Goal: Task Accomplishment & Management: Use online tool/utility

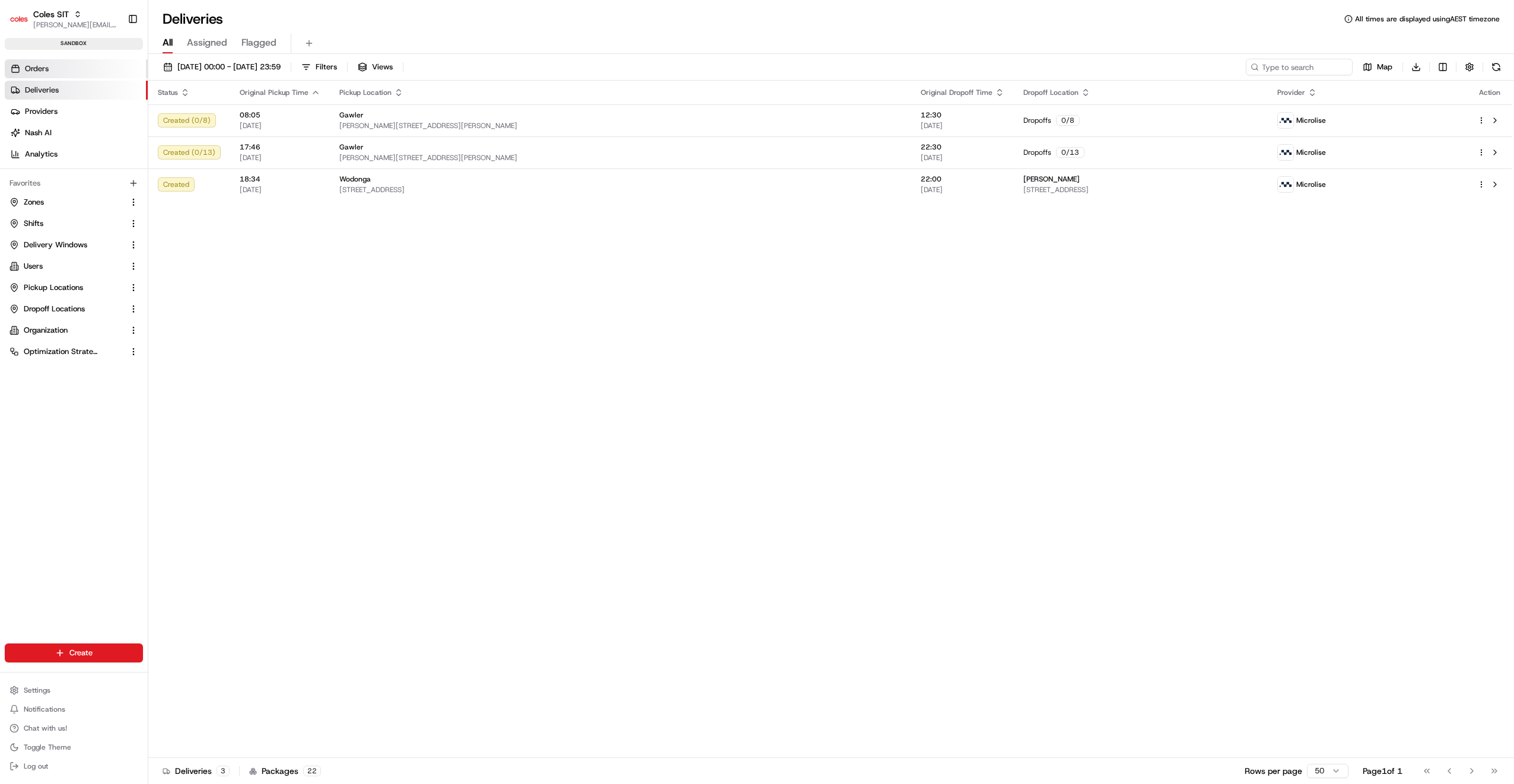
click at [54, 73] on link "Orders" at bounding box center [76, 69] width 143 height 19
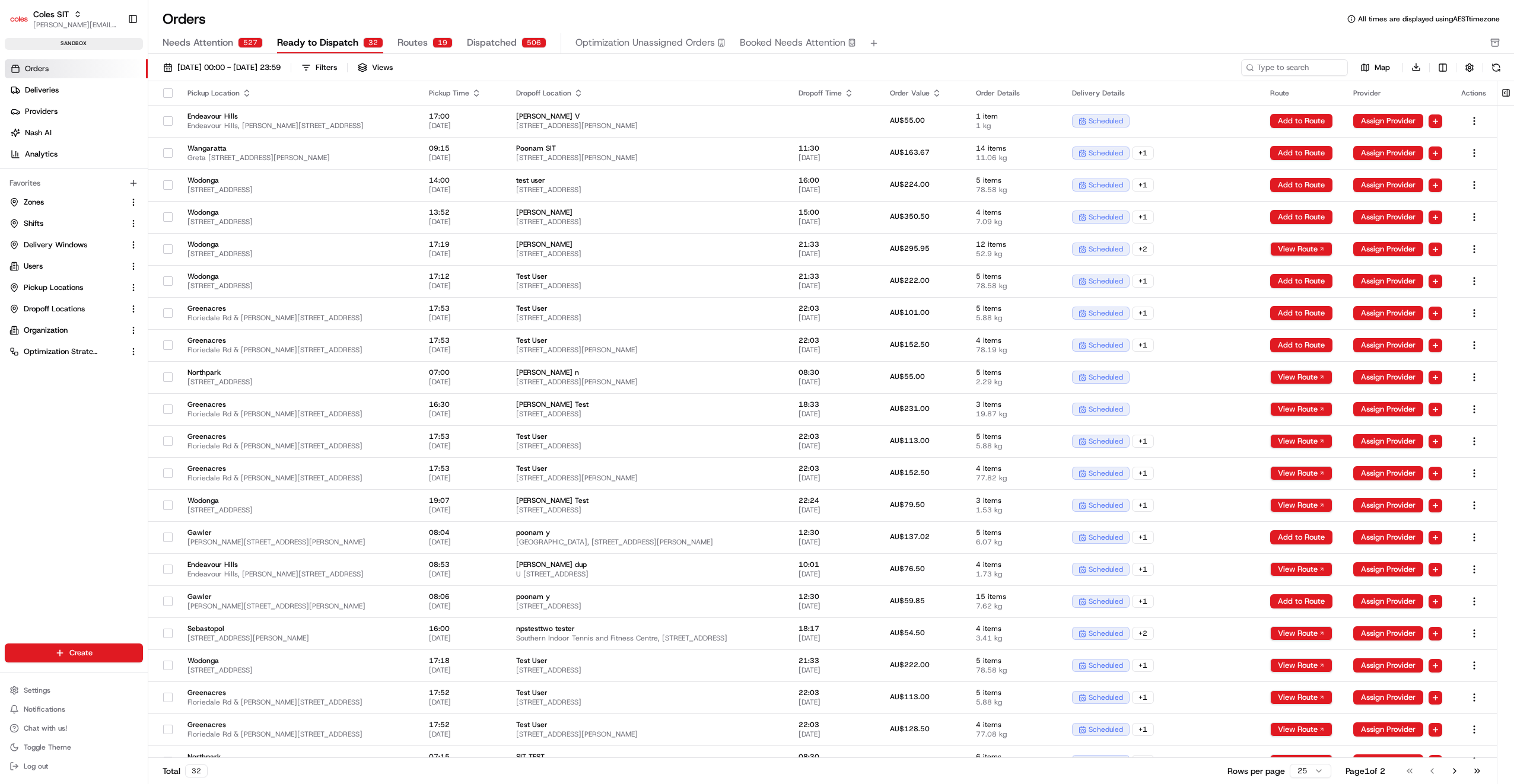
click at [209, 43] on span "Needs Attention" at bounding box center [198, 42] width 70 height 15
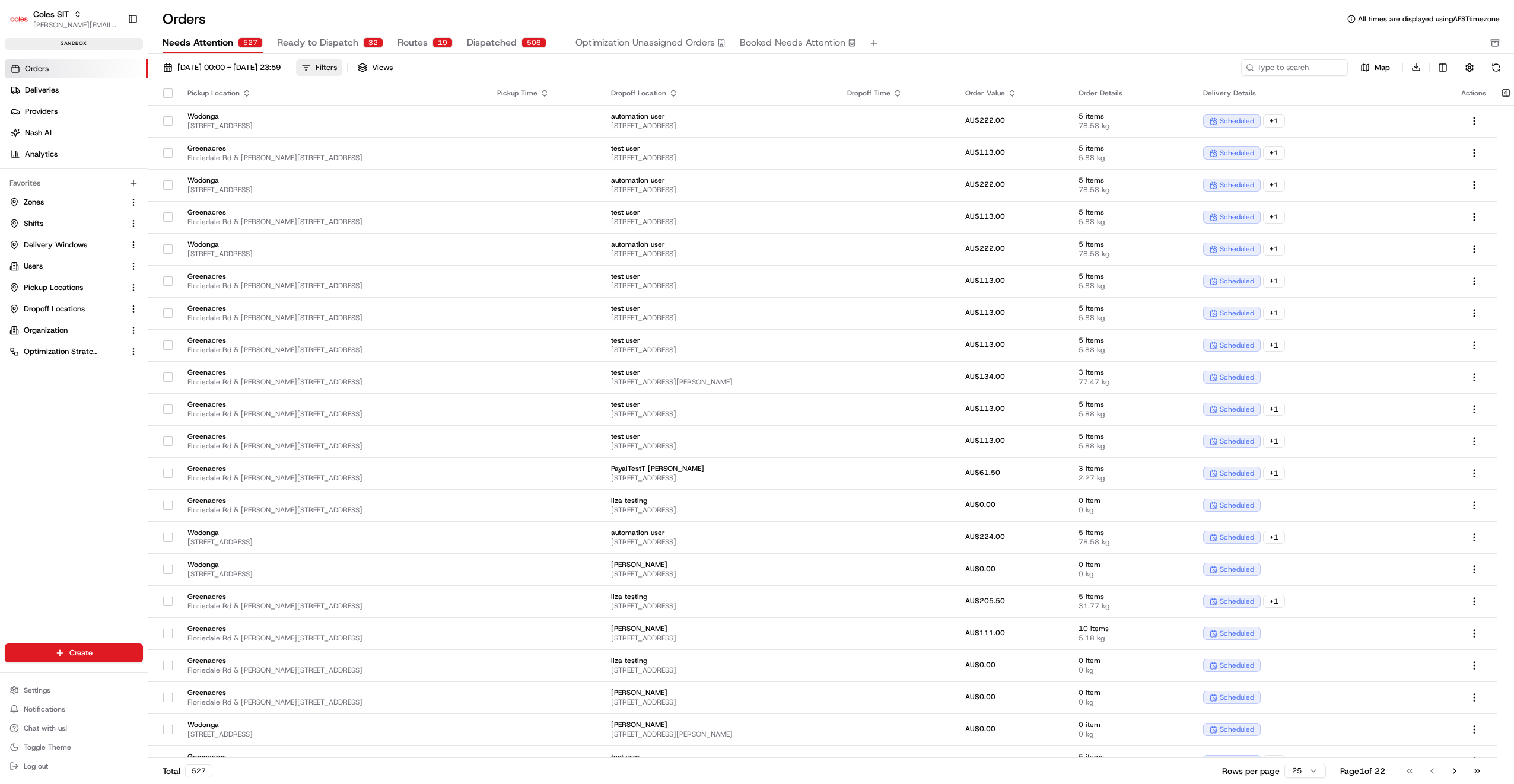
click at [337, 67] on div "Filters" at bounding box center [325, 68] width 21 height 10
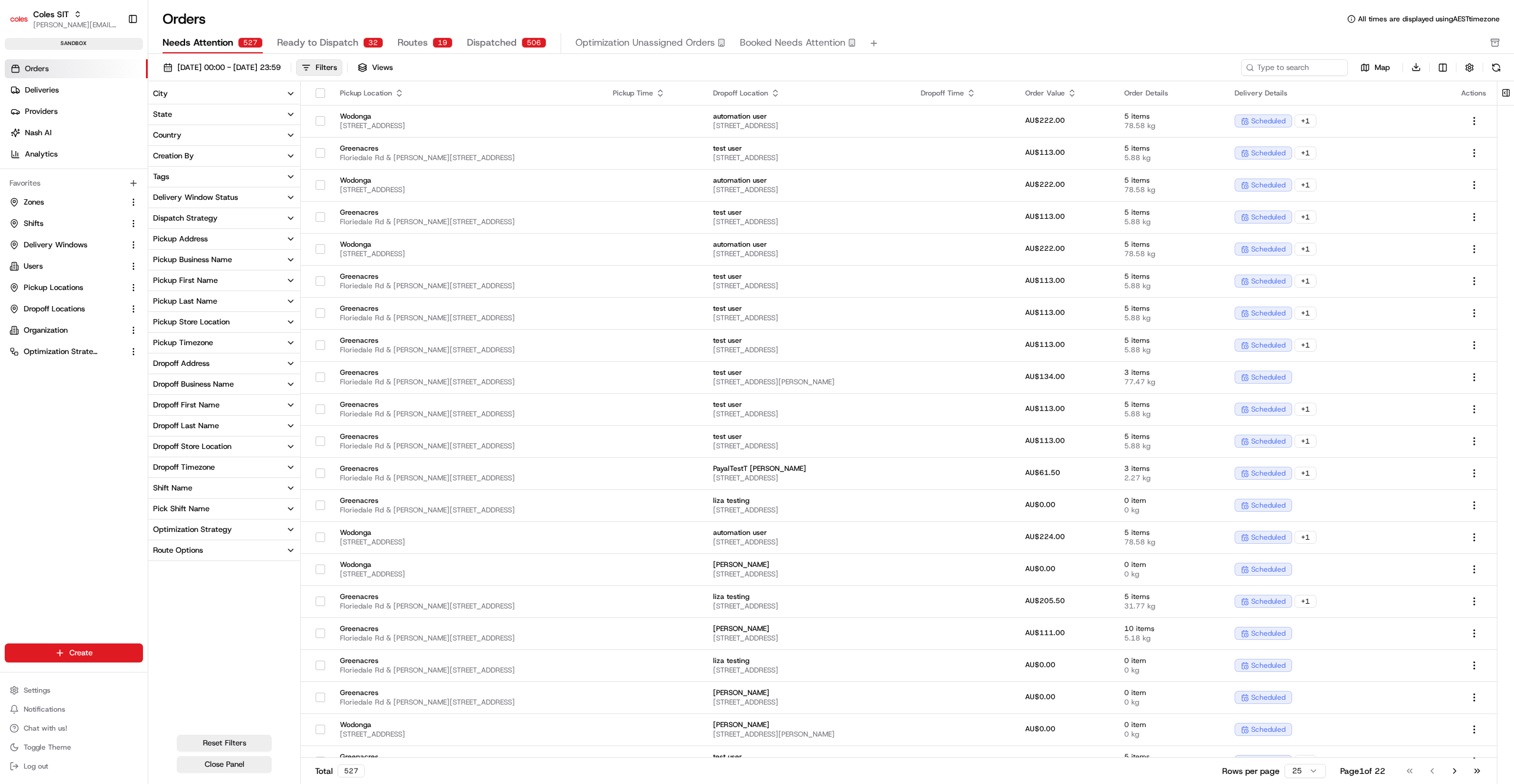
click at [205, 322] on div "Pickup Store Location" at bounding box center [191, 322] width 76 height 10
drag, startPoint x: 73, startPoint y: 204, endPoint x: 83, endPoint y: 183, distance: 23.3
click at [73, 204] on link "Zones" at bounding box center [66, 202] width 114 height 10
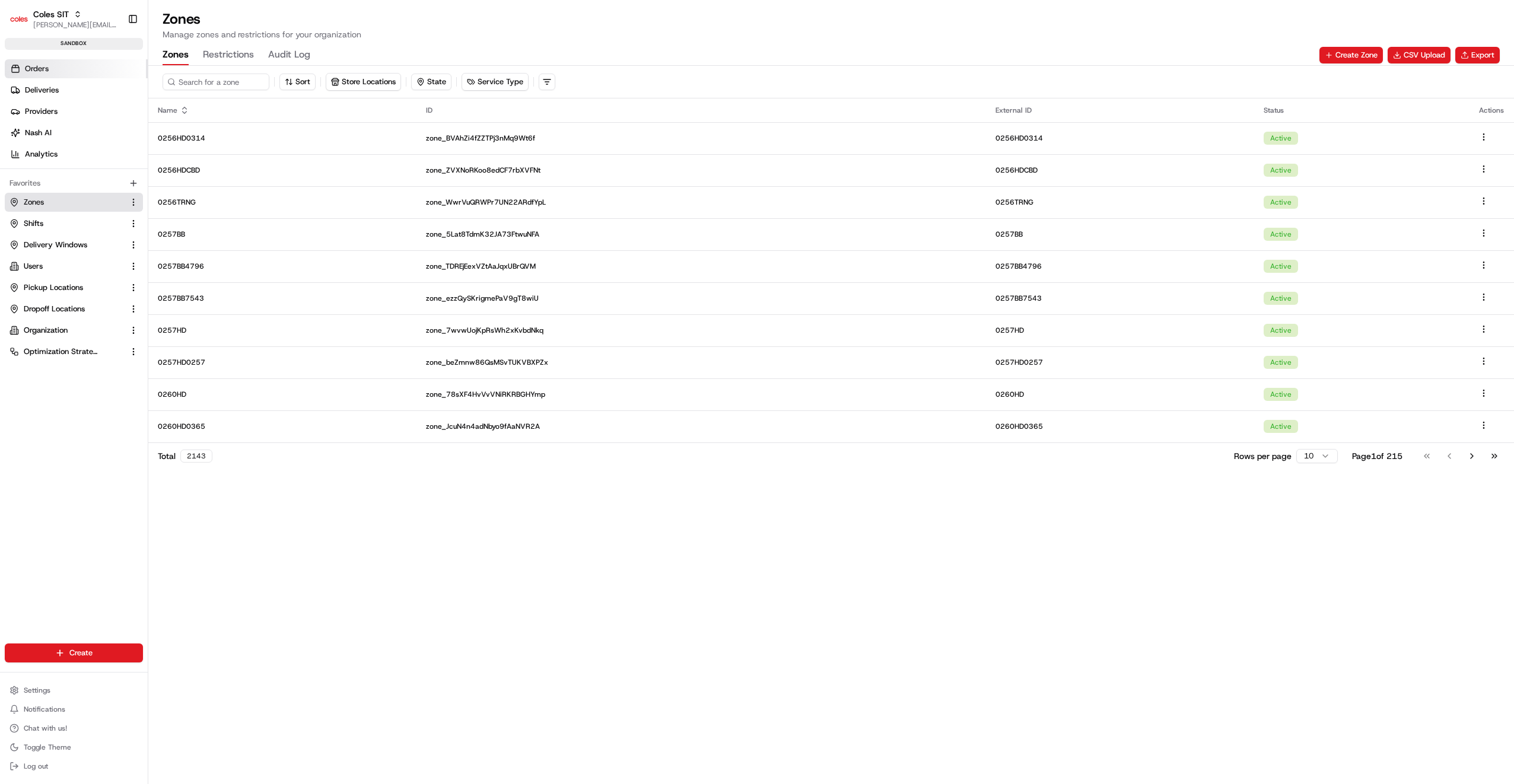
click at [100, 71] on link "Orders" at bounding box center [76, 69] width 143 height 19
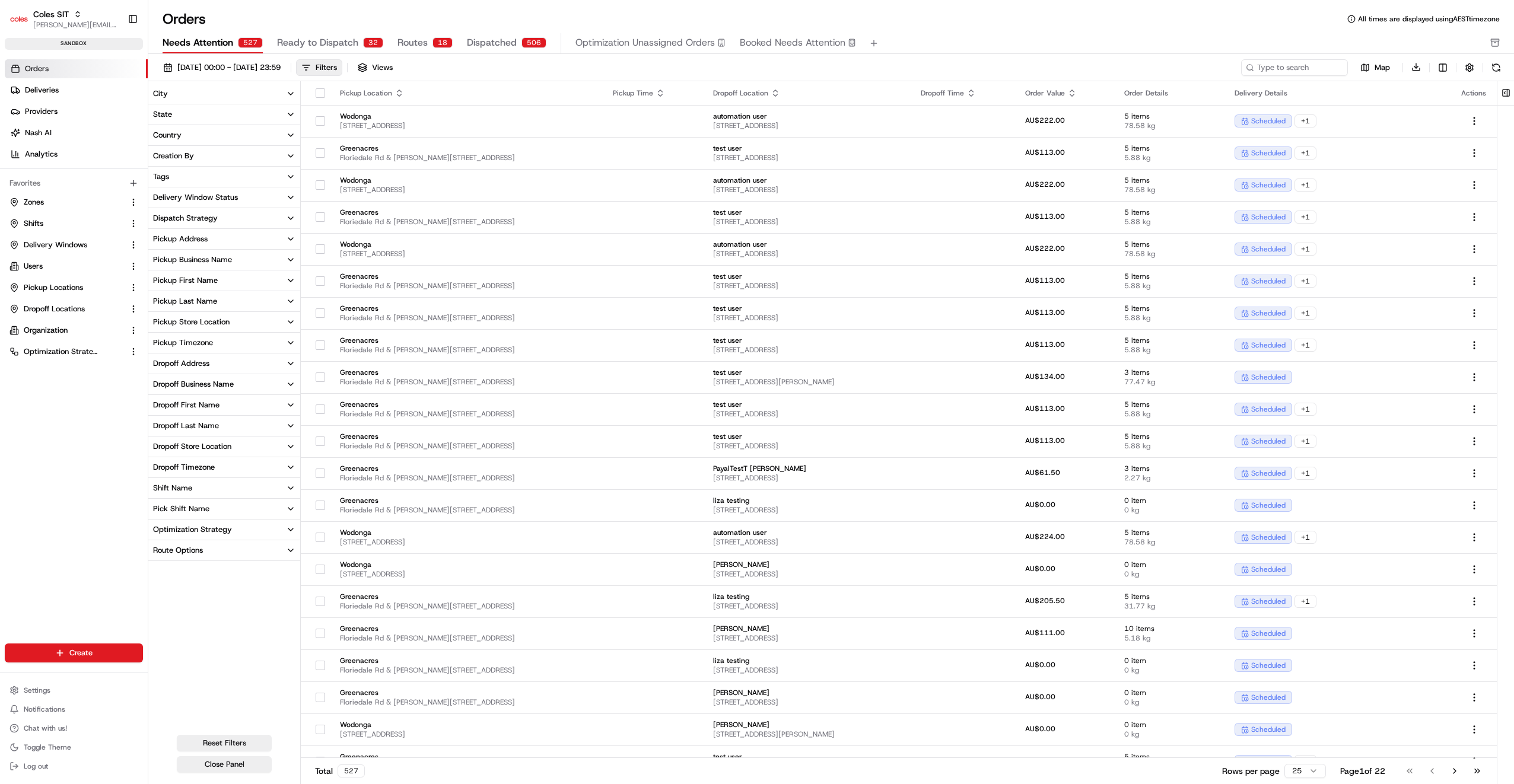
click at [220, 324] on div "Pickup Store Location" at bounding box center [191, 322] width 76 height 10
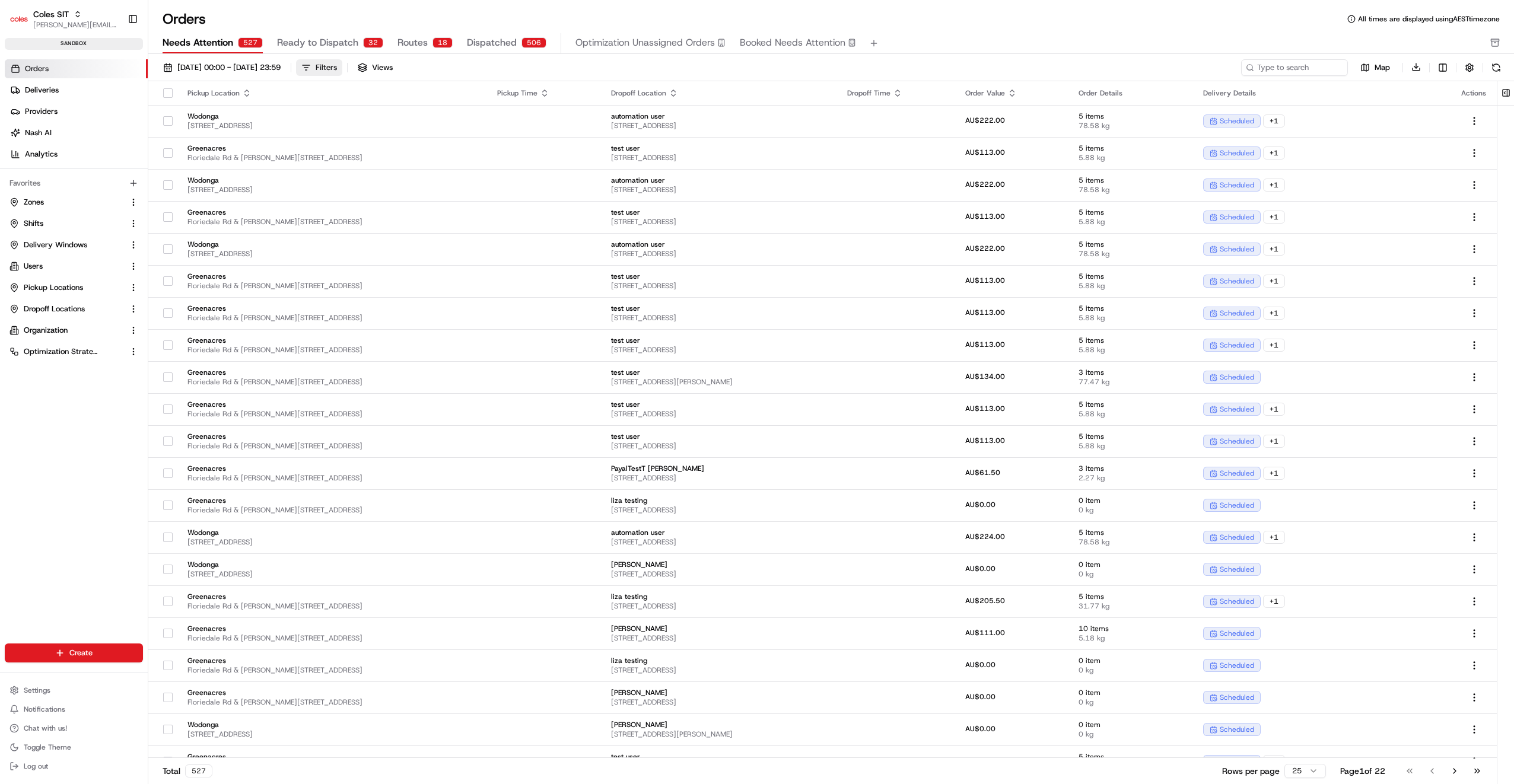
click at [337, 67] on div "Filters" at bounding box center [325, 68] width 21 height 10
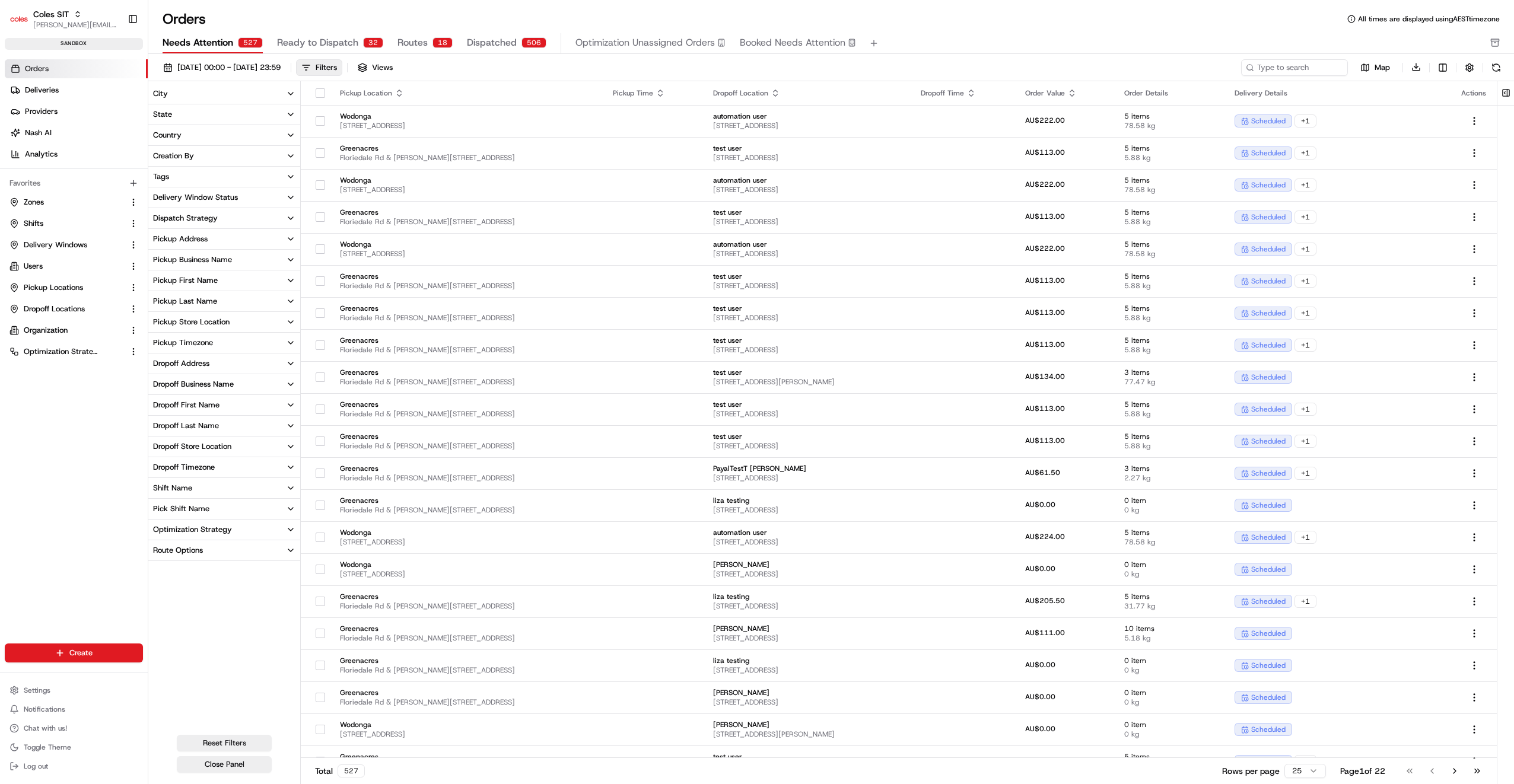
click at [210, 320] on div "Pickup Store Location" at bounding box center [191, 322] width 76 height 10
click at [413, 41] on span "Routes" at bounding box center [412, 42] width 30 height 15
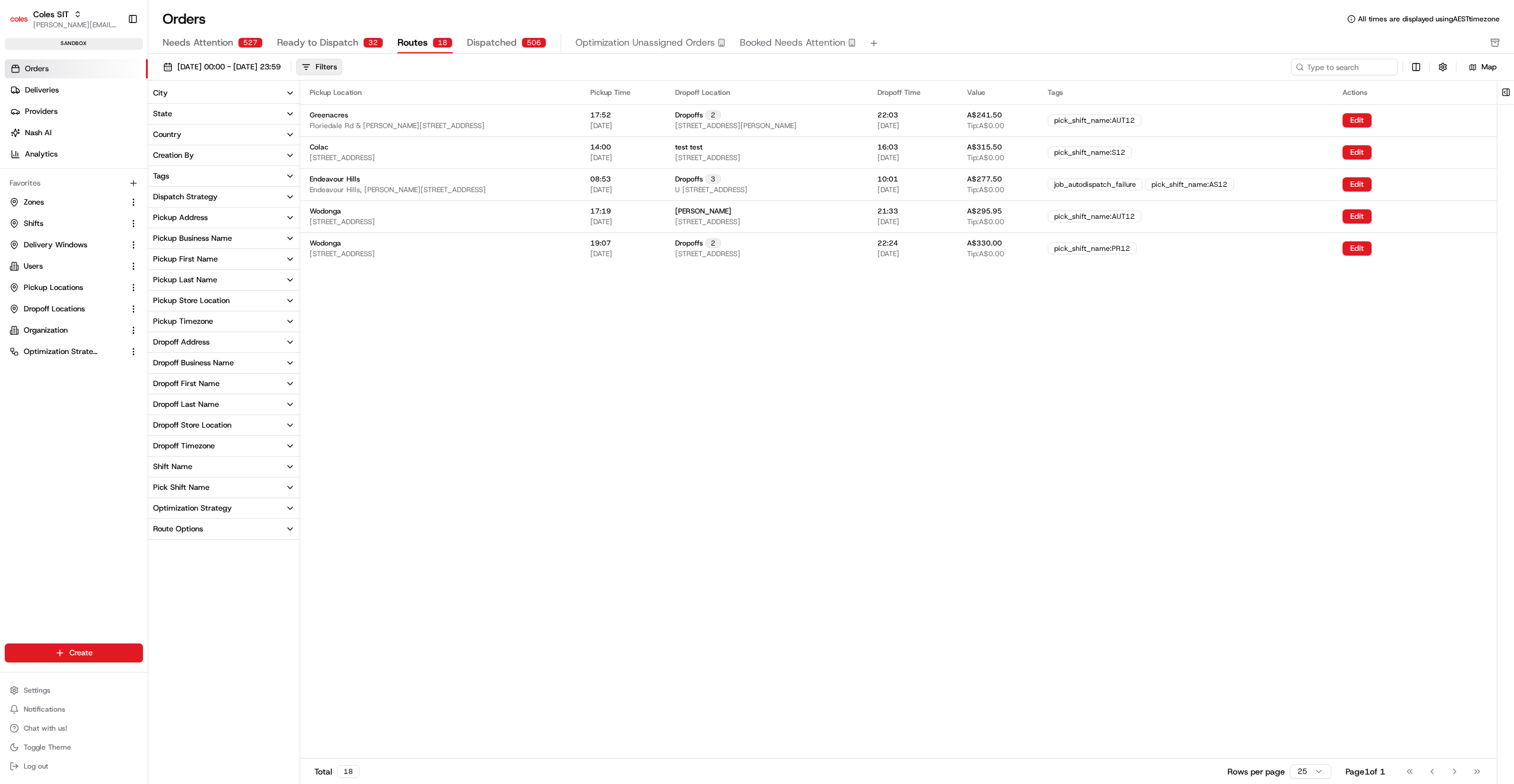
click at [203, 301] on div "Pickup Store Location" at bounding box center [191, 301] width 76 height 10
click at [344, 45] on span "Ready to Dispatch" at bounding box center [318, 42] width 82 height 15
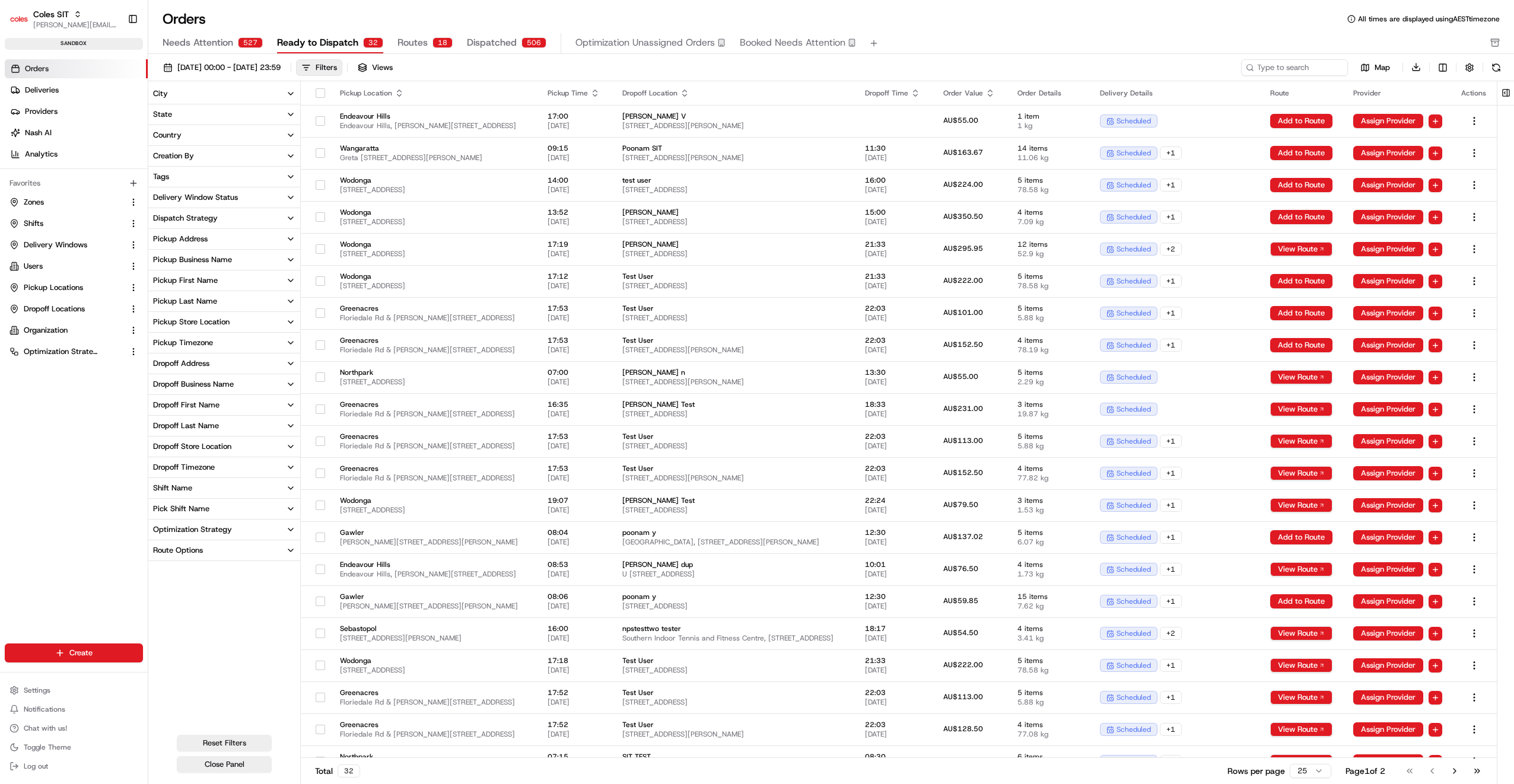
click at [204, 324] on div "Pickup Store Location" at bounding box center [191, 322] width 76 height 10
click at [156, 404] on button "Northpark" at bounding box center [155, 404] width 9 height 9
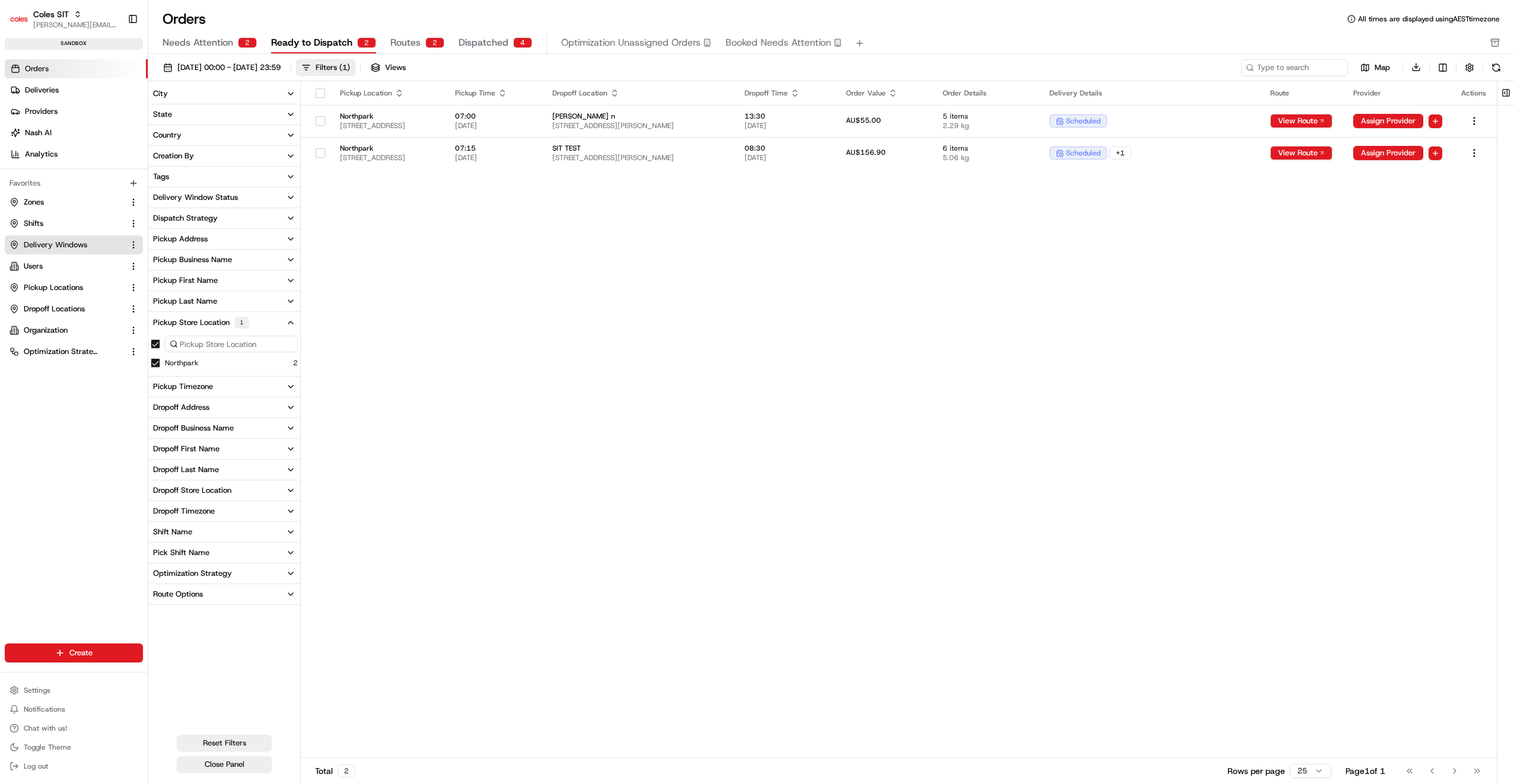
drag, startPoint x: 50, startPoint y: 243, endPoint x: 70, endPoint y: 243, distance: 20.0
click at [50, 243] on span "Delivery Windows" at bounding box center [56, 245] width 64 height 10
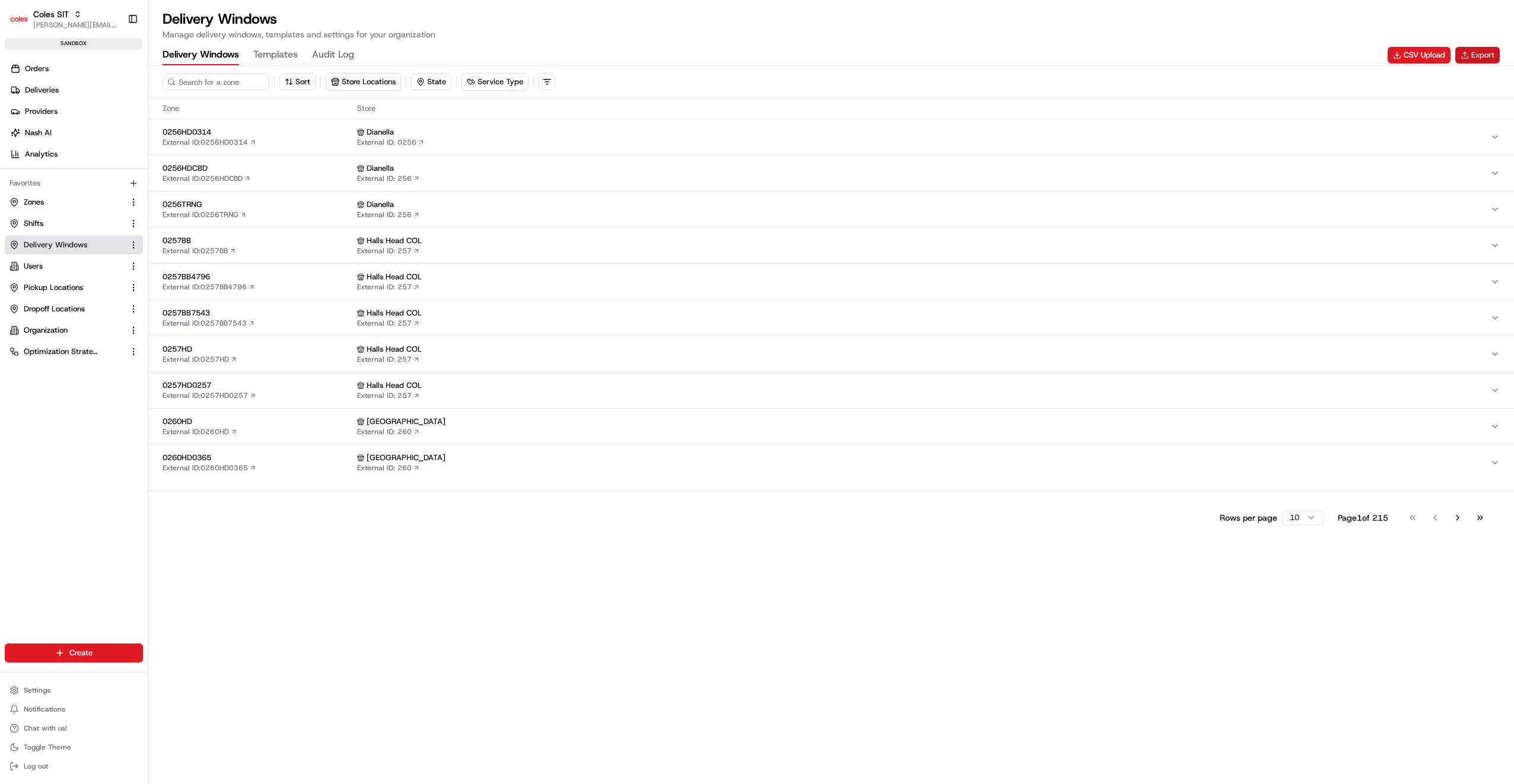
click at [1472, 53] on button "Export" at bounding box center [1477, 55] width 45 height 16
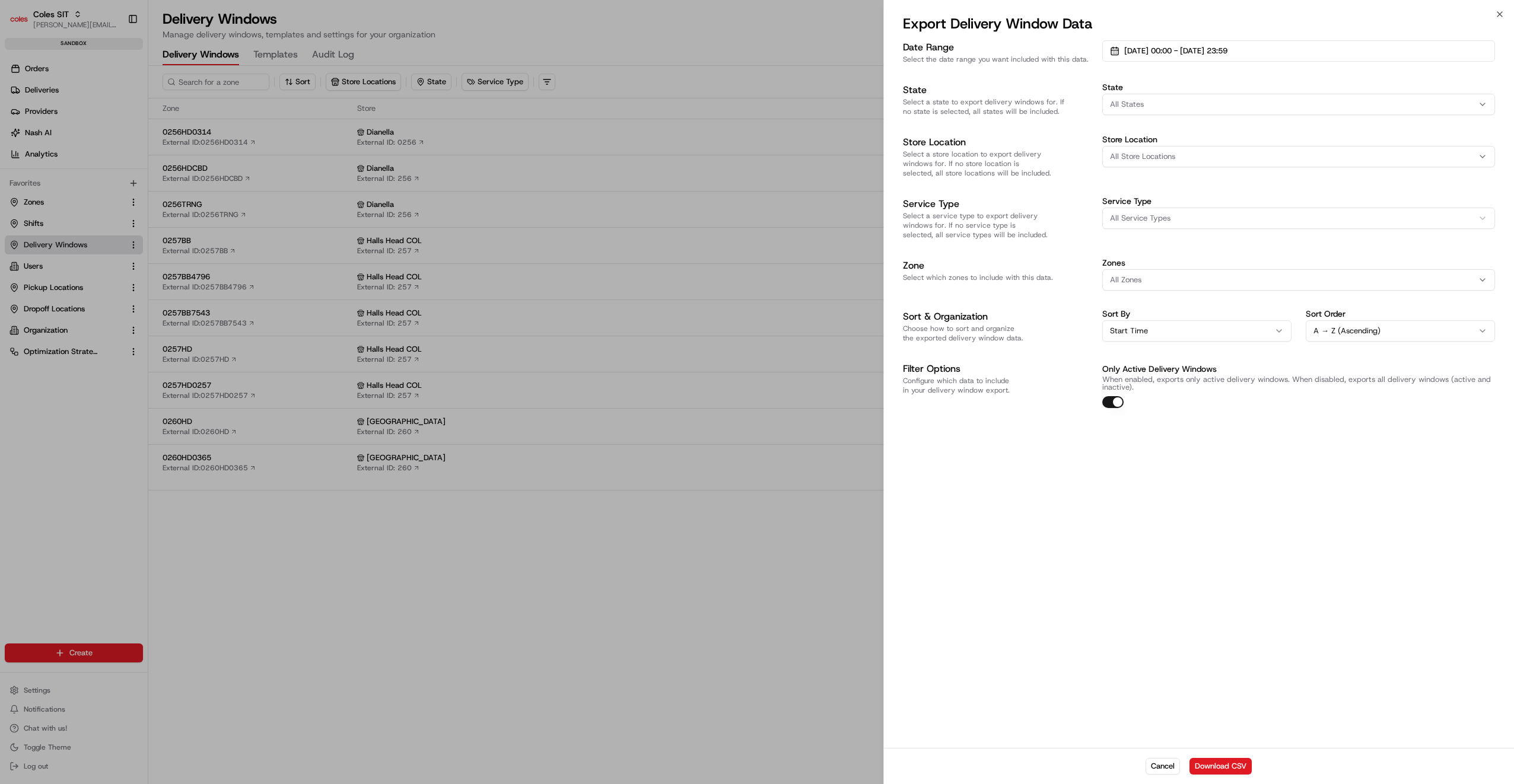
click at [1157, 108] on div "All States" at bounding box center [1298, 104] width 386 height 10
click at [1324, 131] on div "Date Range Select the date range you want included with this data. [DATE] 00:00…" at bounding box center [1198, 224] width 592 height 368
click at [1259, 162] on button "All Store Locations" at bounding box center [1298, 156] width 392 height 21
type input "471"
click at [1157, 220] on span "Northpark (471)" at bounding box center [1195, 221] width 146 height 10
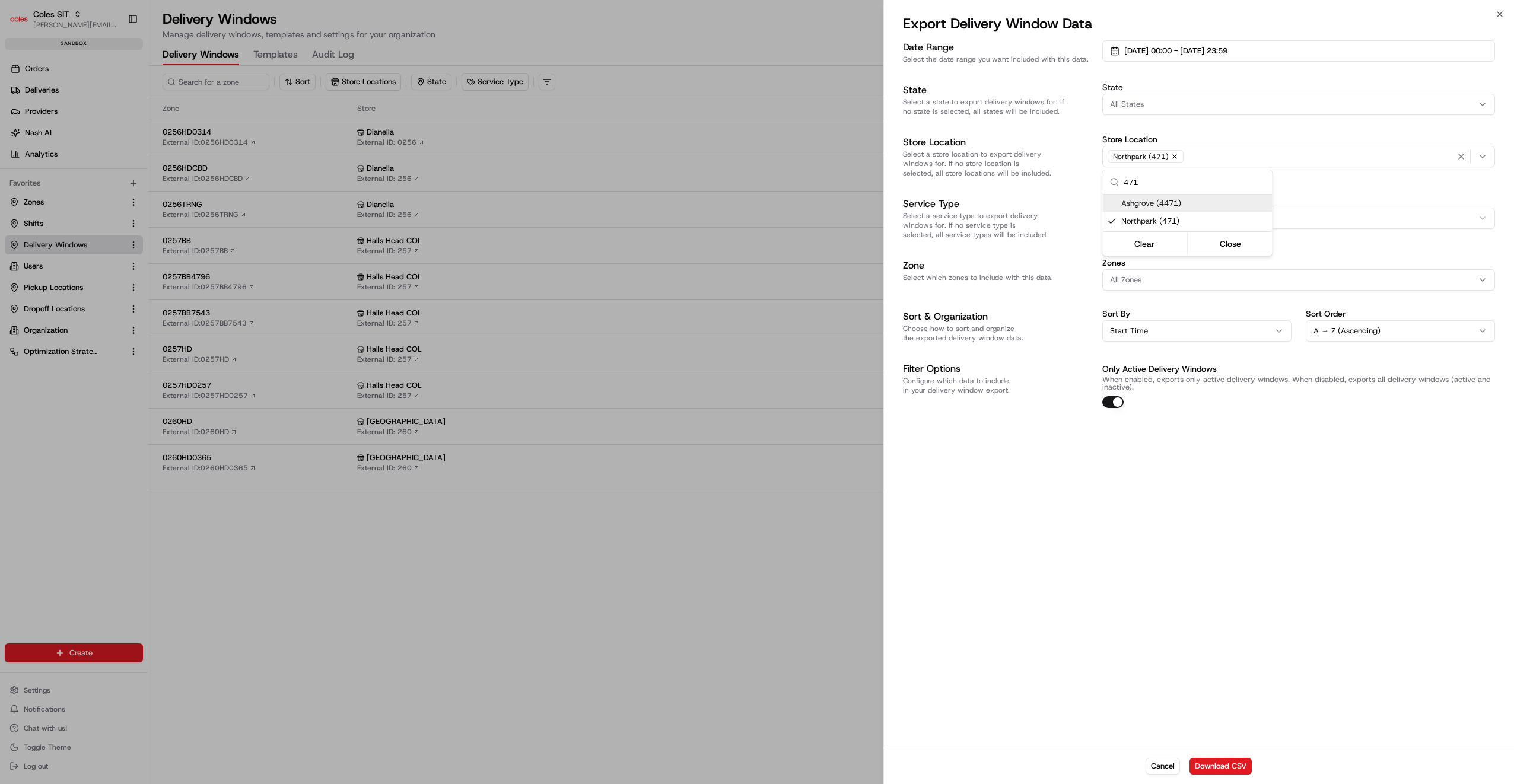
click at [1273, 128] on div at bounding box center [757, 392] width 1514 height 784
click at [1162, 320] on button "Start Time" at bounding box center [1196, 331] width 189 height 21
click at [1185, 285] on div "Date Range Select the date range you want included with this data. [DATE] 00:00…" at bounding box center [1198, 224] width 592 height 368
click at [1198, 51] on span "[DATE] 00:00 - [DATE] 23:59" at bounding box center [1176, 51] width 103 height 10
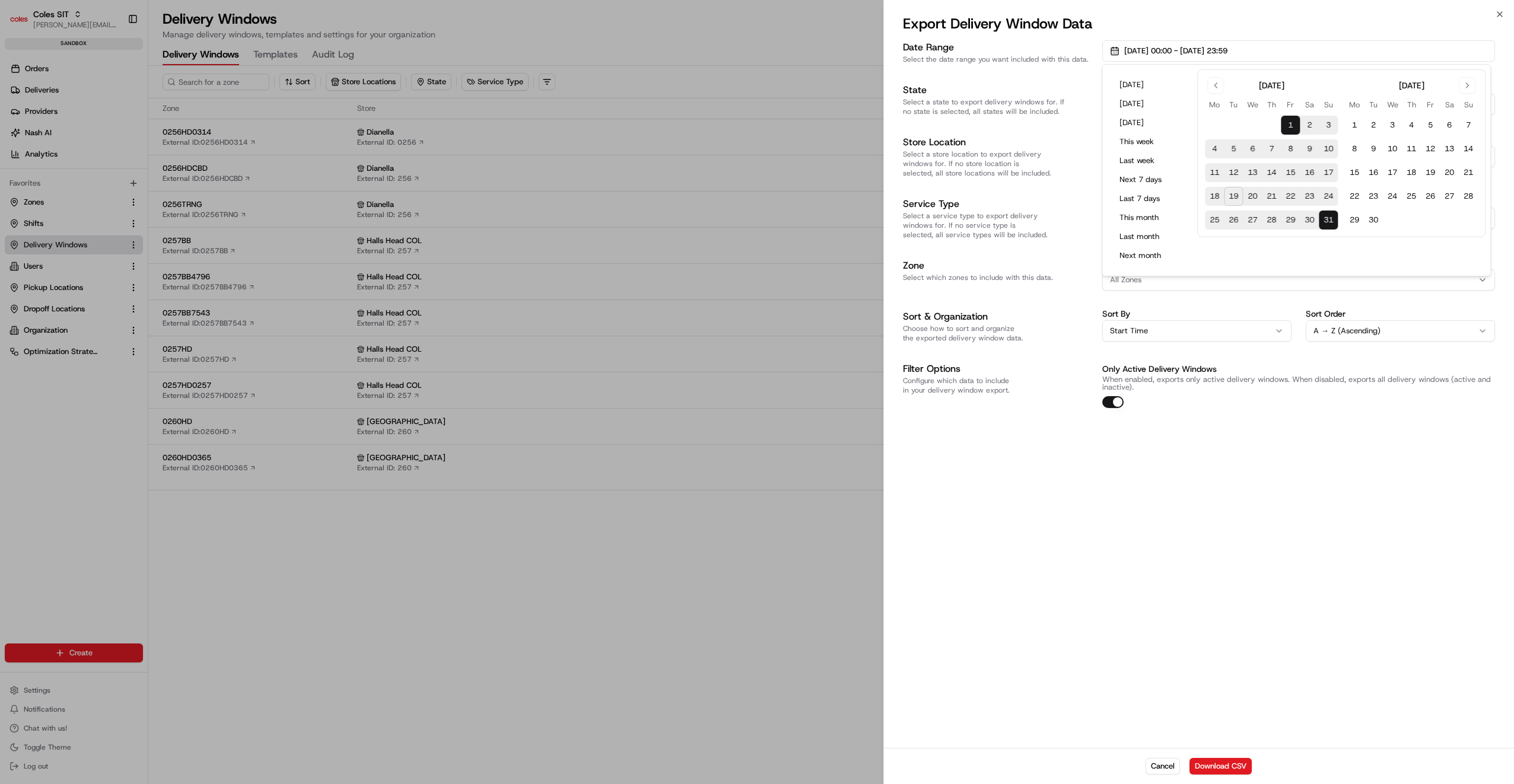
click at [1324, 190] on button "24" at bounding box center [1329, 197] width 19 height 19
click at [1408, 523] on div "Date Range Select the date range you want included with this data. [DATE] 00:00…" at bounding box center [1199, 392] width 630 height 710
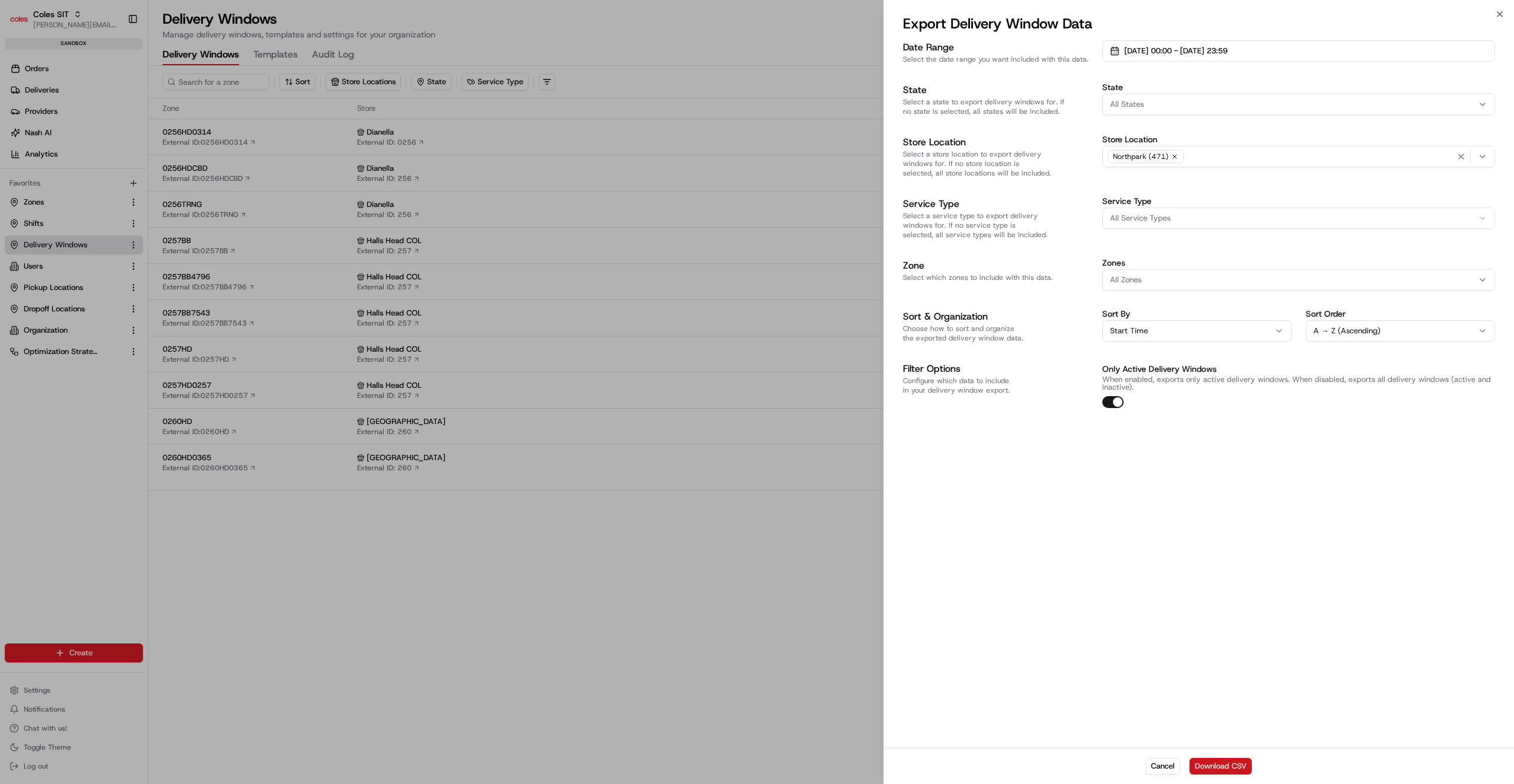
click at [1234, 769] on button "Download CSV" at bounding box center [1220, 766] width 63 height 16
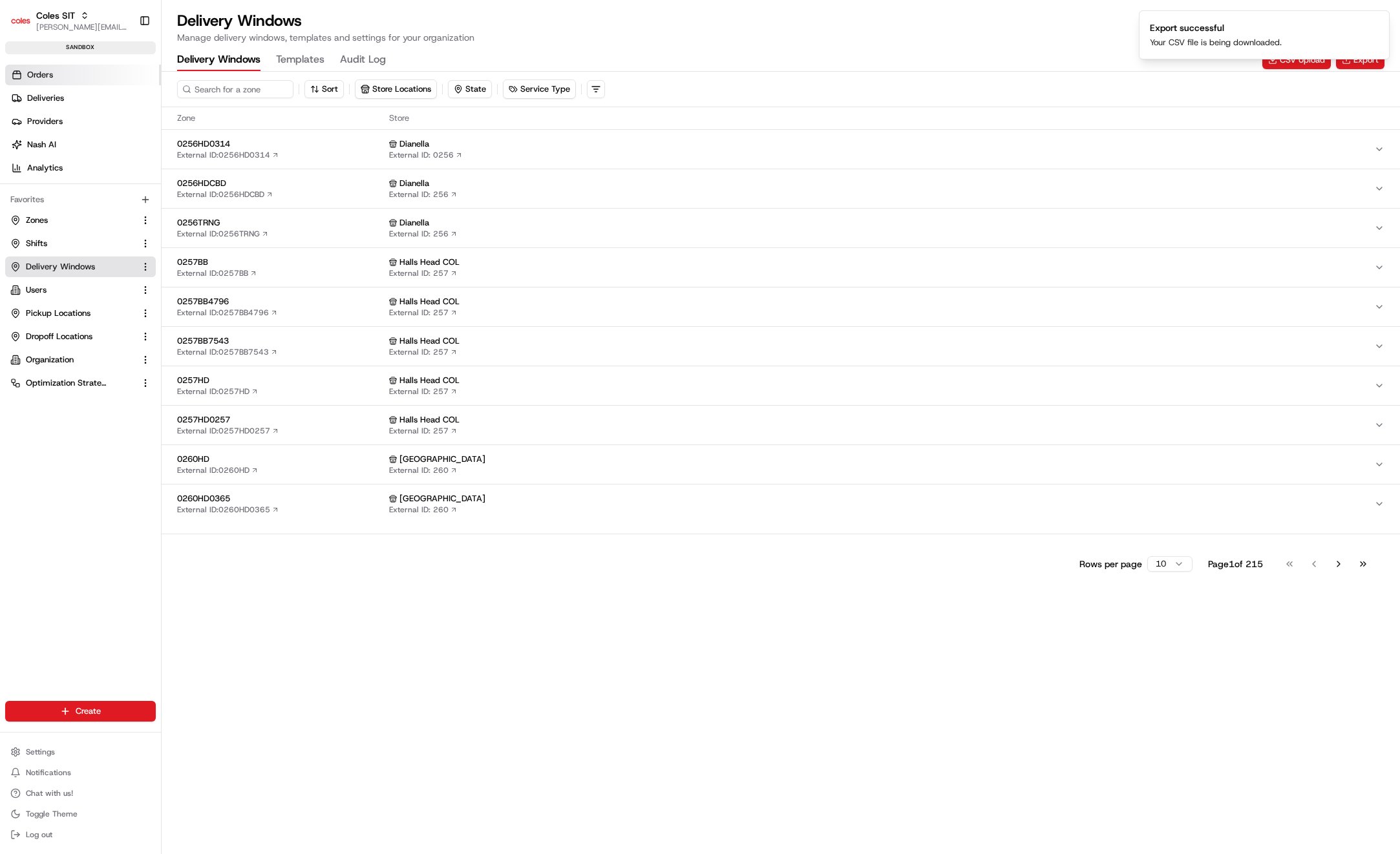
click at [38, 70] on span "Orders" at bounding box center [40, 75] width 26 height 11
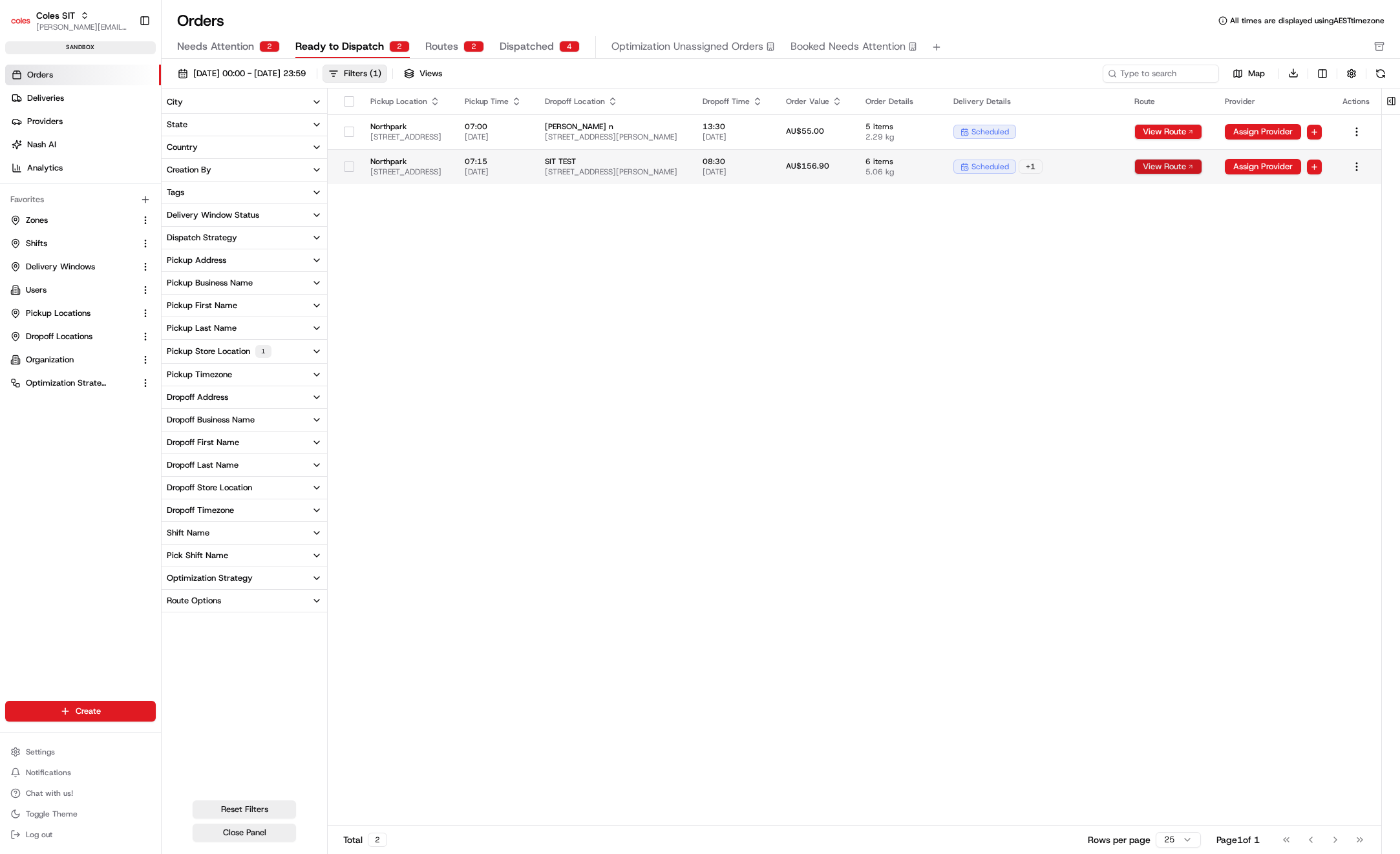
click at [1203, 160] on button "View Route" at bounding box center [1168, 166] width 68 height 16
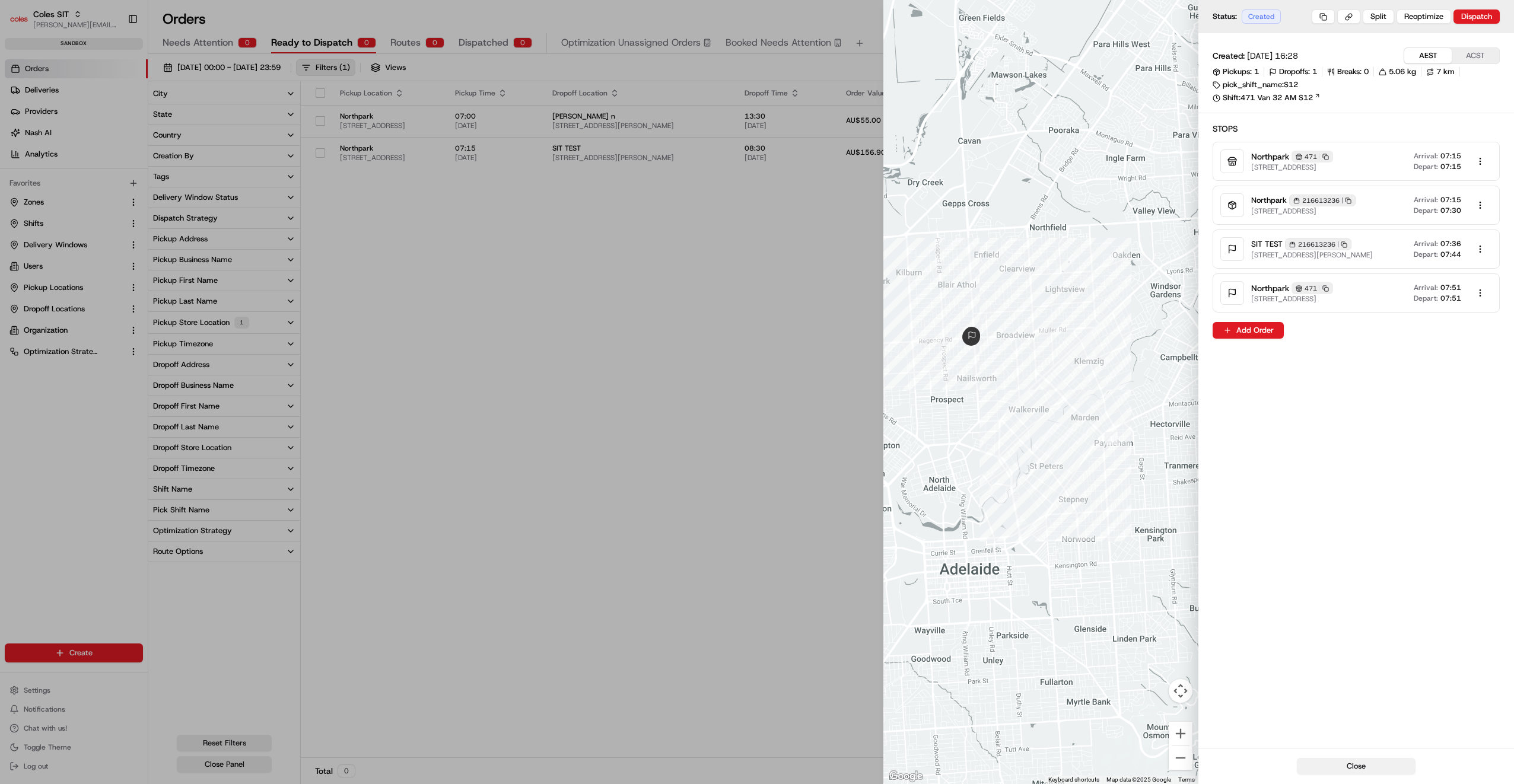
click at [1330, 761] on button "Close" at bounding box center [1356, 766] width 119 height 16
